Goal: Information Seeking & Learning: Learn about a topic

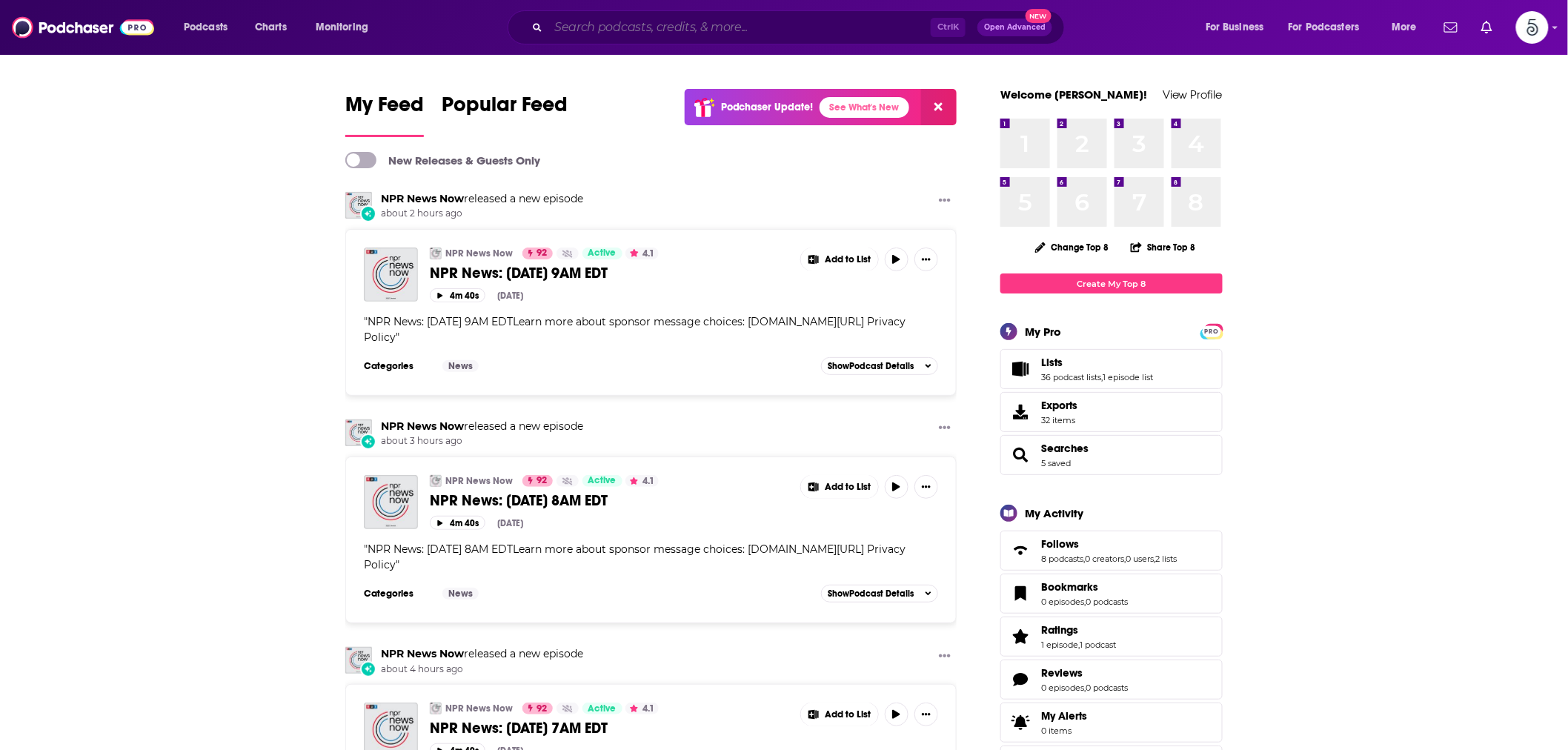
click at [587, 27] on input "Search podcasts, credits, & more..." at bounding box center [739, 28] width 382 height 23
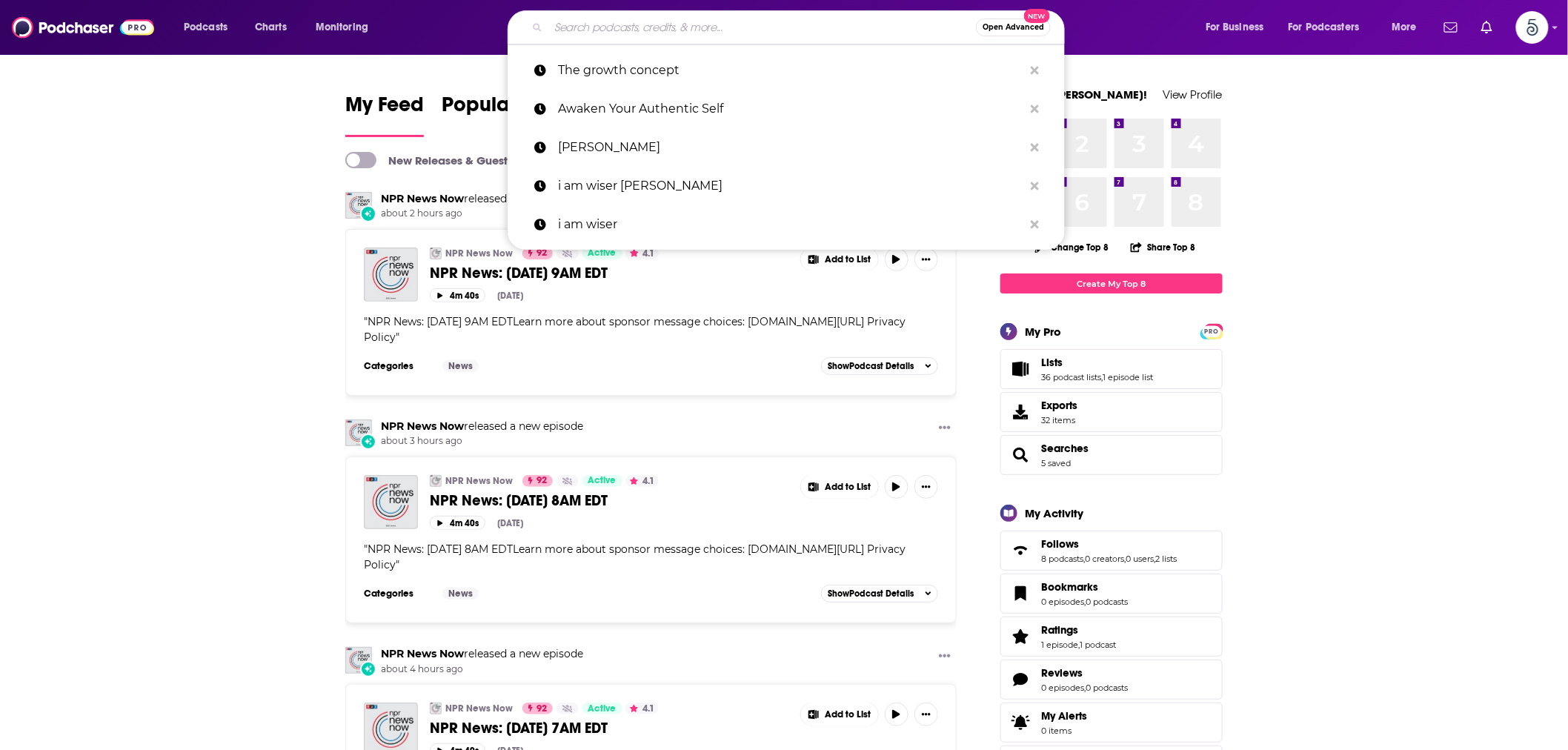
paste input "Healthy Living by [GEOGRAPHIC_DATA]"
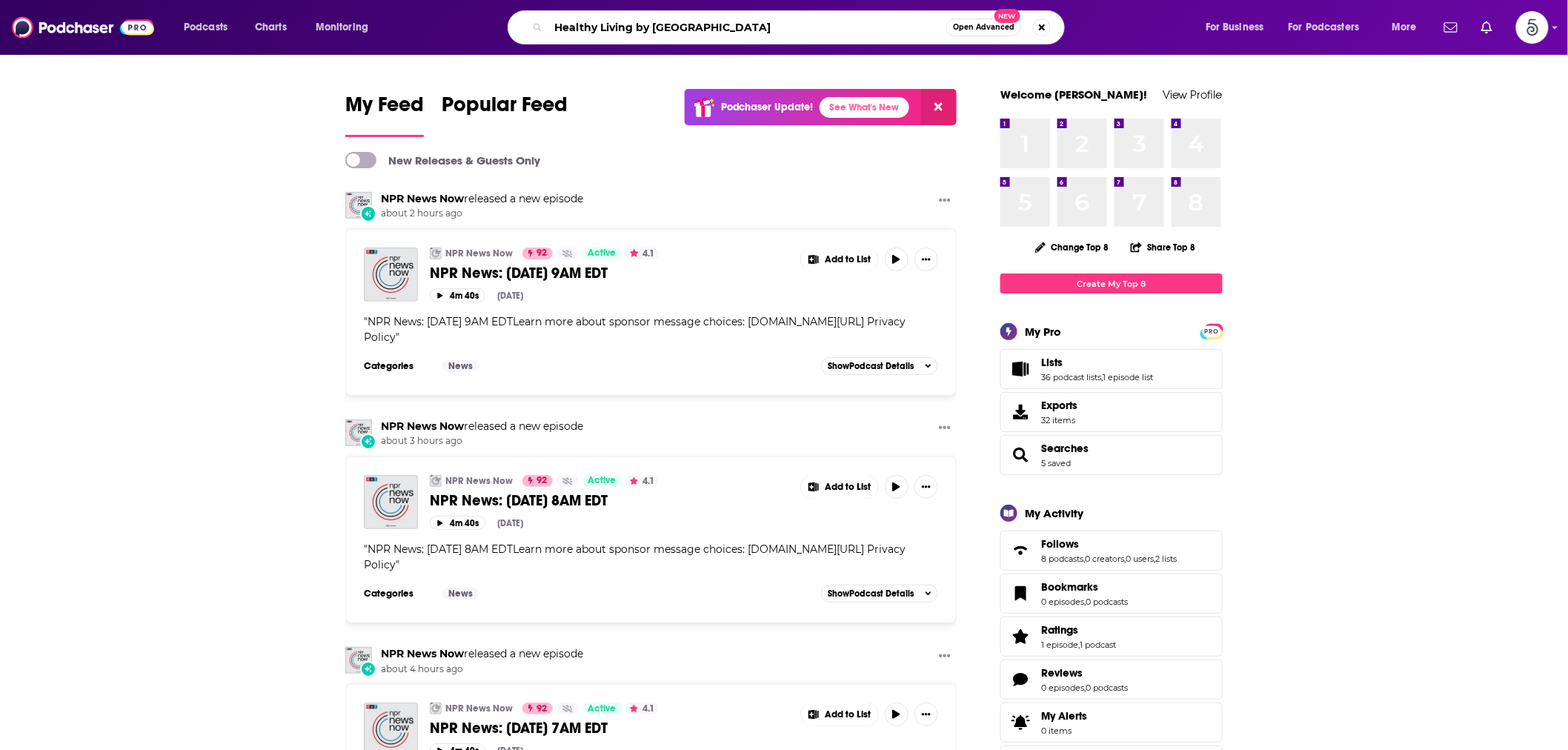
type input "Healthy Living by [GEOGRAPHIC_DATA]"
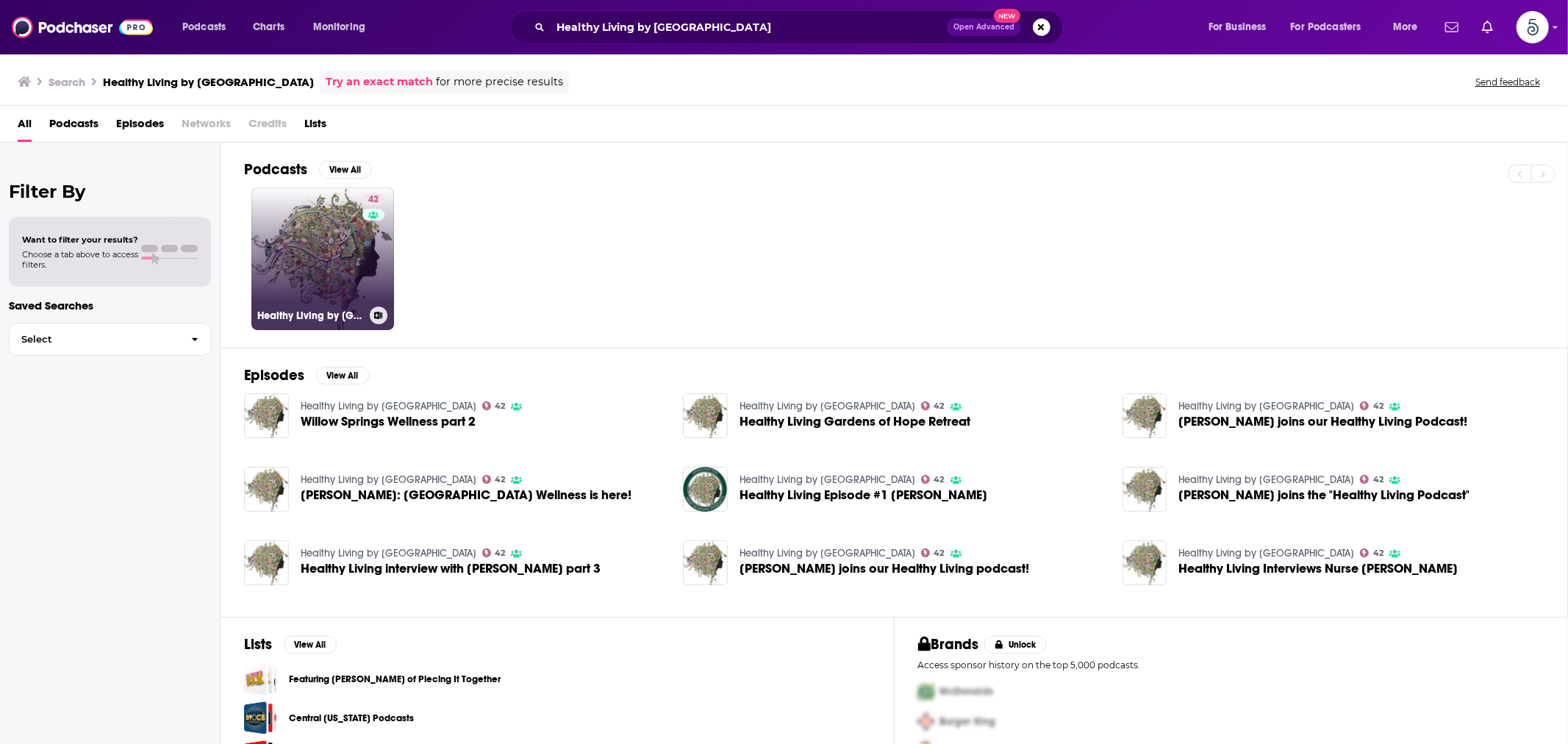
click at [327, 233] on link "42 Healthy Living by [GEOGRAPHIC_DATA]" at bounding box center [323, 259] width 142 height 142
